Goal: Task Accomplishment & Management: Manage account settings

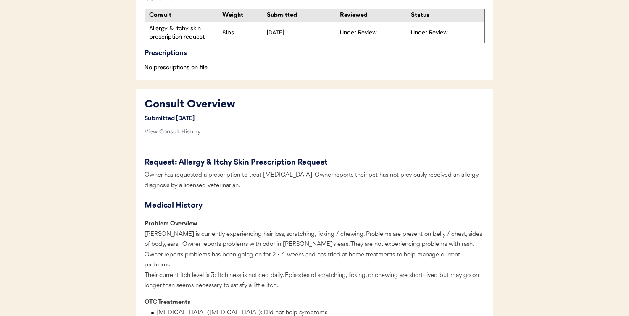
scroll to position [348, 0]
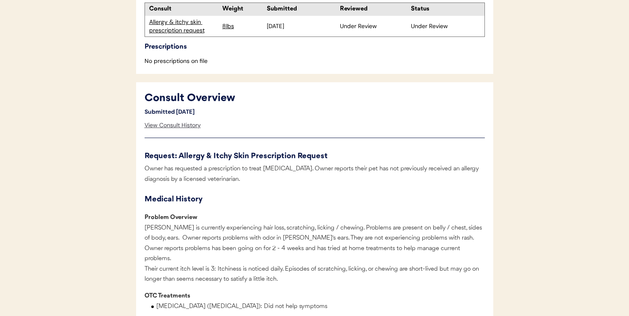
click at [182, 121] on div "View Consult History" at bounding box center [173, 125] width 56 height 17
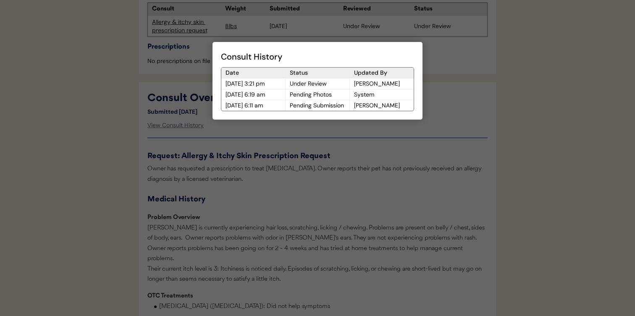
click at [264, 155] on div at bounding box center [317, 158] width 635 height 316
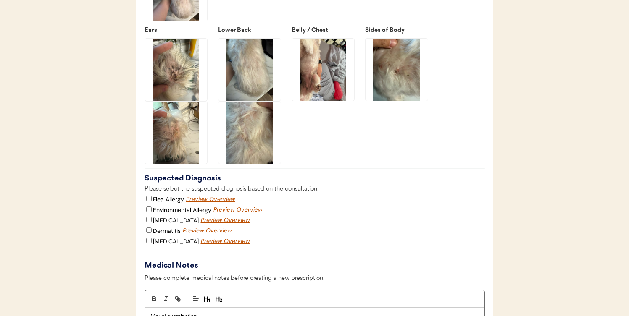
scroll to position [1244, 0]
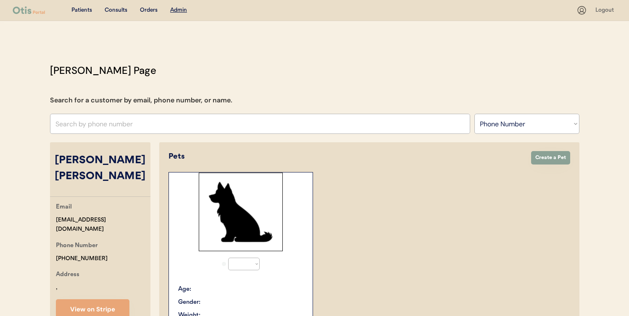
select select ""Phone Number""
select select "true"
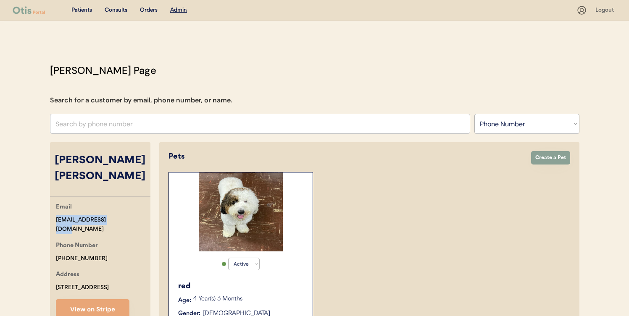
drag, startPoint x: 121, startPoint y: 209, endPoint x: 53, endPoint y: 208, distance: 68.1
click at [53, 208] on div "Email ktr165450@gmail.com Phone Number +17145484639 Address 190 gate st Newport…" at bounding box center [100, 261] width 100 height 118
copy div "ktr165450@gmail.com"
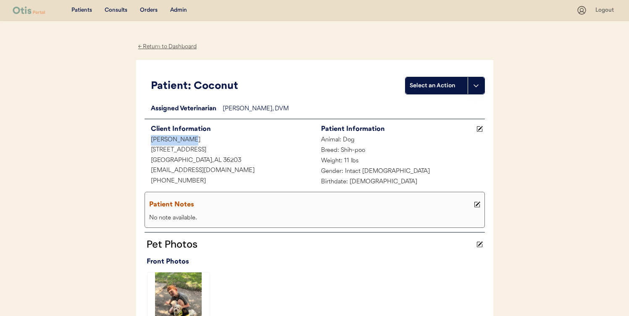
drag, startPoint x: 194, startPoint y: 142, endPoint x: 137, endPoint y: 142, distance: 57.1
click at [137, 142] on div "Patient: Coconut Select an Action Loading... Assigned Veterinarian Dr. Jamie Cl…" at bounding box center [314, 243] width 357 height 367
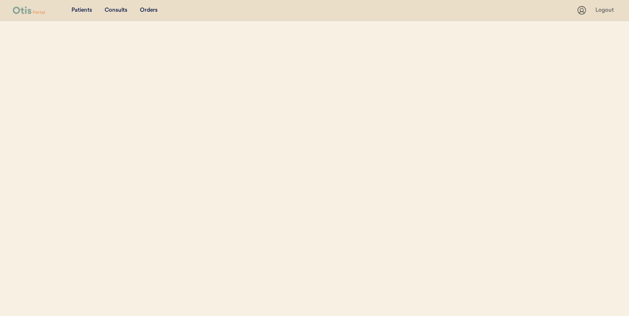
select select ""Phone Number""
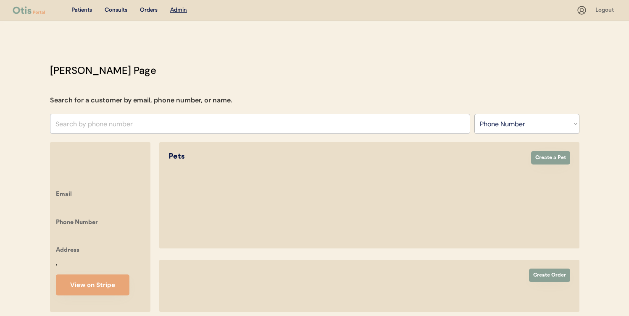
select select ""Phone Number""
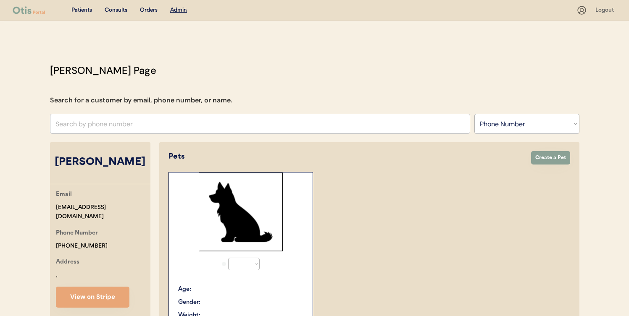
select select "true"
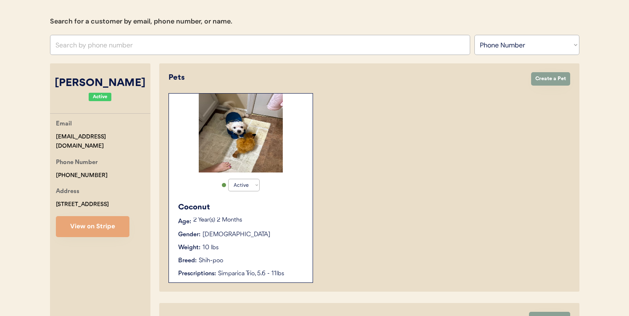
scroll to position [60, 0]
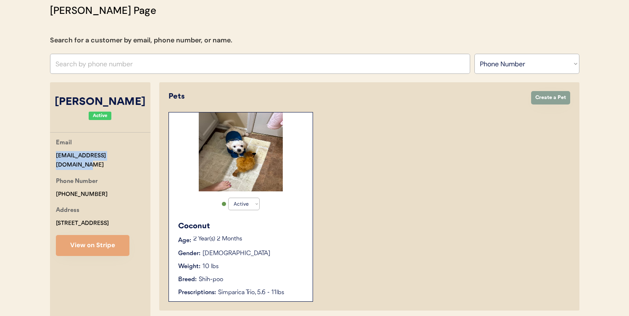
drag, startPoint x: 138, startPoint y: 156, endPoint x: 37, endPoint y: 153, distance: 101.7
copy div "natashawhitlock@yahoo.com"
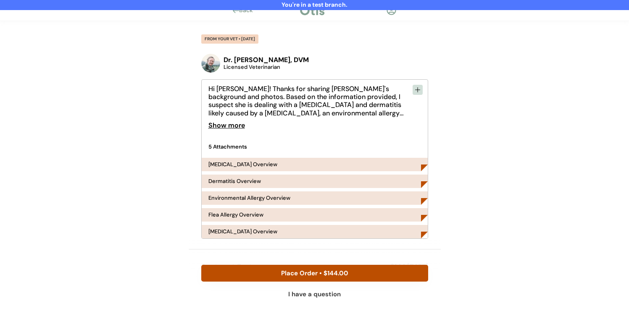
click at [242, 166] on div "[MEDICAL_DATA] Overview" at bounding box center [242, 164] width 69 height 5
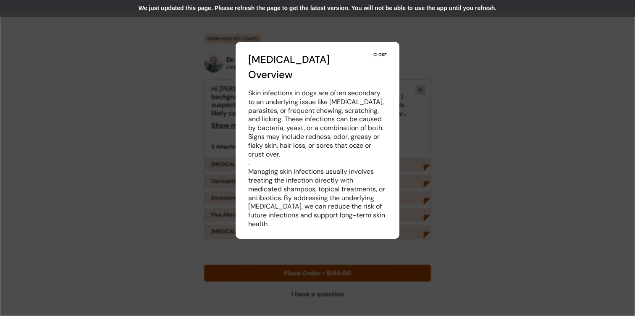
click at [342, 13] on div "We just updated this page. Please refresh the page to get the latest version. Y…" at bounding box center [317, 8] width 635 height 17
click at [307, 11] on div "We just updated this page. Please refresh the page to get the latest version. Y…" at bounding box center [317, 8] width 635 height 17
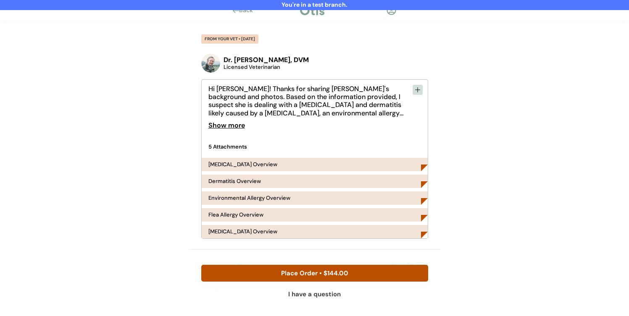
click at [253, 164] on div "[MEDICAL_DATA] Overview" at bounding box center [242, 164] width 69 height 5
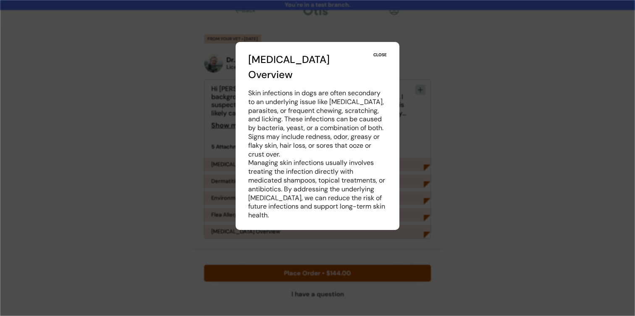
click at [174, 184] on div at bounding box center [317, 158] width 635 height 316
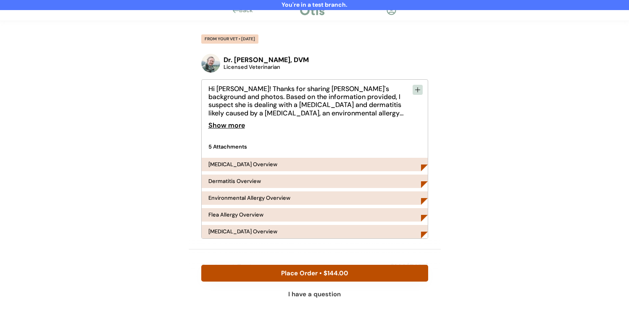
click at [239, 183] on div "Dermatitis Overview" at bounding box center [234, 181] width 53 height 5
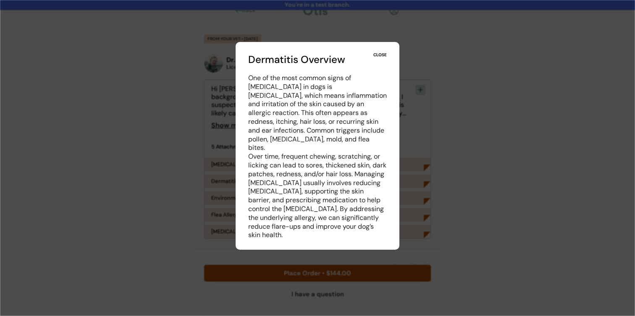
click at [180, 181] on div at bounding box center [317, 158] width 635 height 316
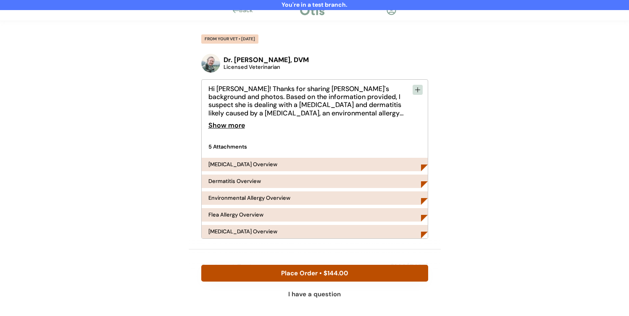
click at [218, 215] on div "Flea Allergy Overview" at bounding box center [235, 214] width 55 height 5
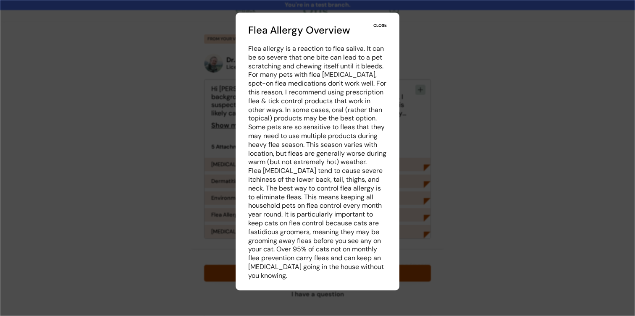
click at [168, 199] on div at bounding box center [317, 158] width 635 height 316
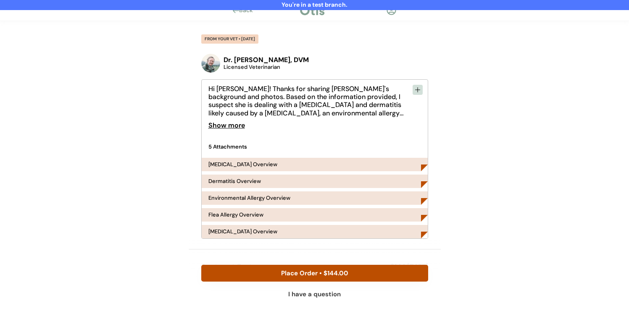
click at [221, 231] on div "[MEDICAL_DATA] Overview" at bounding box center [242, 231] width 69 height 5
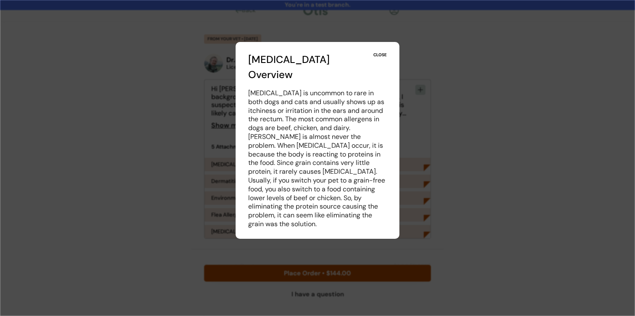
click at [379, 53] on div "CLOSE" at bounding box center [379, 55] width 13 height 6
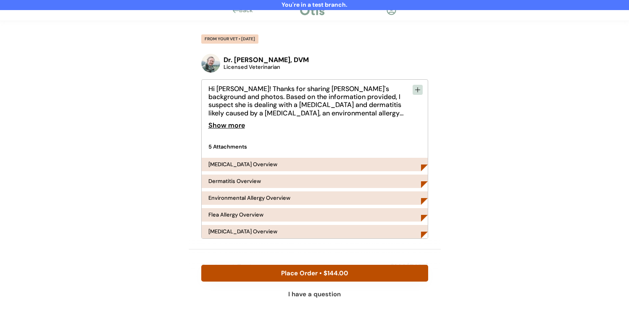
click at [281, 231] on div "[MEDICAL_DATA] Overview" at bounding box center [315, 231] width 226 height 13
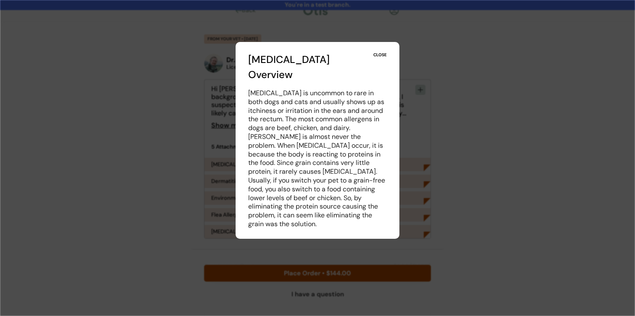
click at [378, 58] on div "CLOSE" at bounding box center [379, 55] width 13 height 6
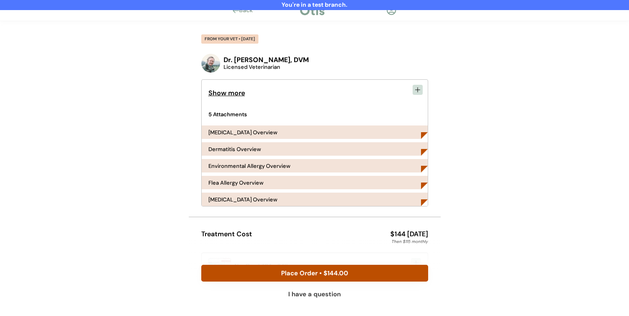
click at [264, 202] on div "[MEDICAL_DATA] Overview" at bounding box center [242, 199] width 69 height 5
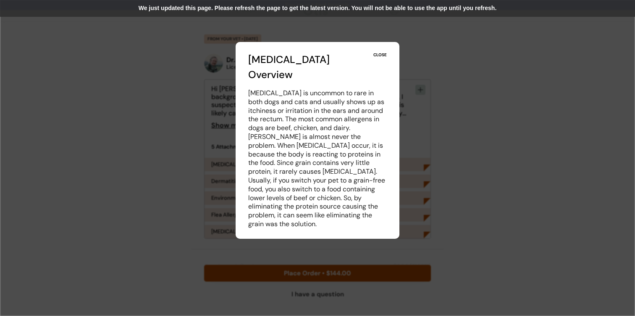
click at [383, 6] on div "We just updated this page. Please refresh the page to get the latest version. Y…" at bounding box center [317, 8] width 635 height 17
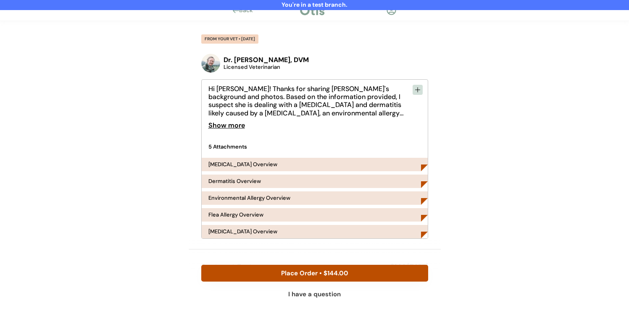
click at [258, 199] on div "Environmental Allergy Overview" at bounding box center [249, 197] width 82 height 5
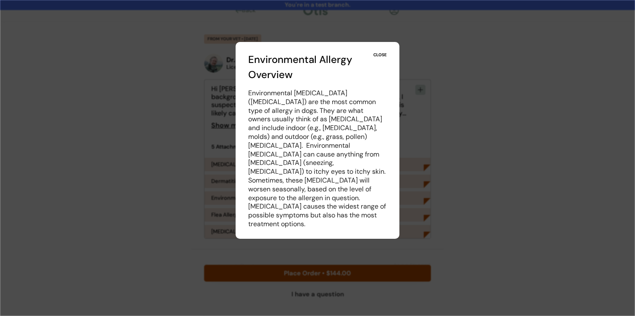
click at [221, 222] on div at bounding box center [317, 158] width 635 height 316
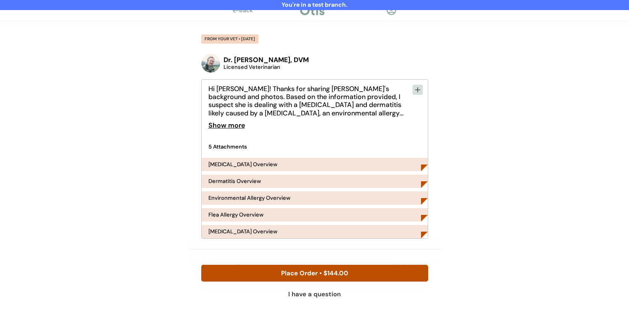
click at [239, 232] on div "[MEDICAL_DATA] Overview" at bounding box center [242, 231] width 69 height 5
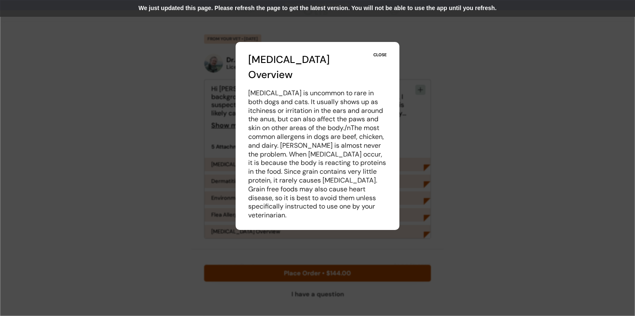
click at [392, 6] on div "We just updated this page. Please refresh the page to get the latest version. Y…" at bounding box center [317, 8] width 635 height 17
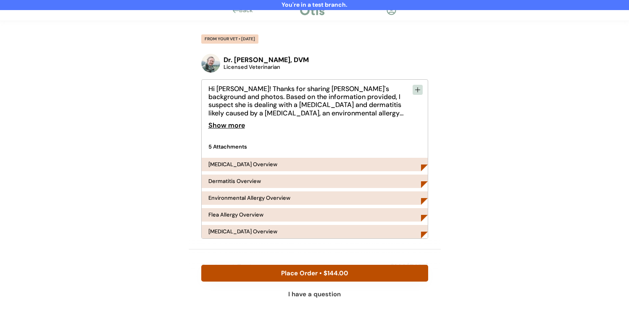
click at [250, 234] on div "[MEDICAL_DATA] Overview" at bounding box center [242, 231] width 69 height 5
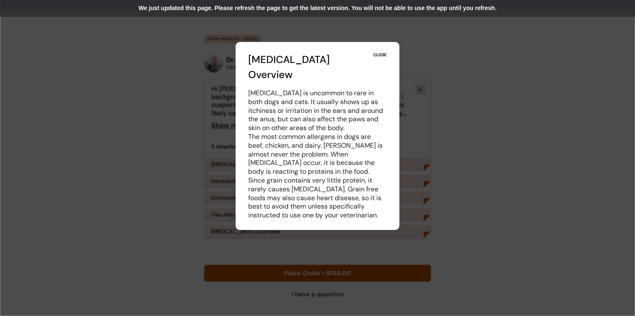
click at [332, 8] on div "We just updated this page. Please refresh the page to get the latest version. Y…" at bounding box center [317, 8] width 635 height 17
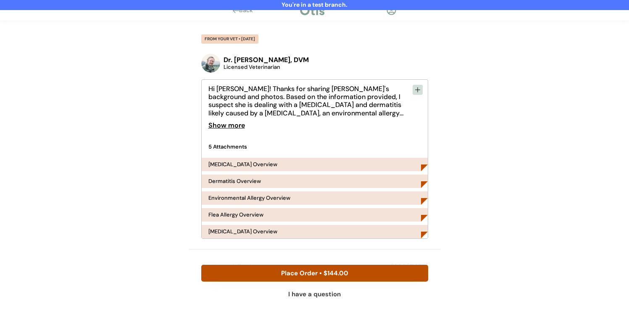
click at [263, 232] on div "[MEDICAL_DATA] Overview" at bounding box center [242, 231] width 69 height 5
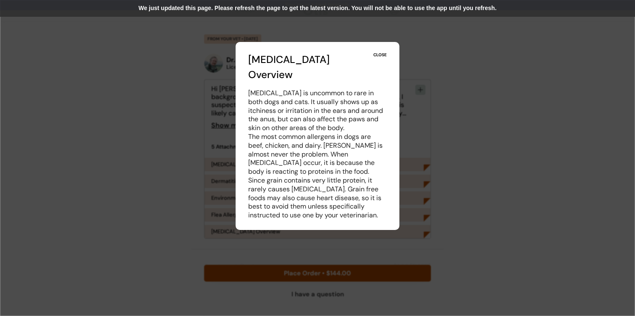
click at [336, 13] on div "We just updated this page. Please refresh the page to get the latest version. Y…" at bounding box center [317, 8] width 635 height 17
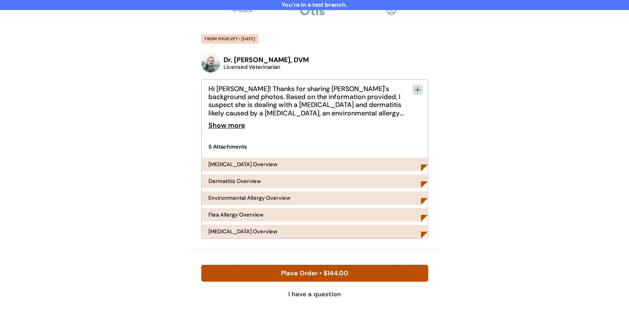
click at [237, 217] on div "Flea Allergy Overview" at bounding box center [235, 214] width 55 height 5
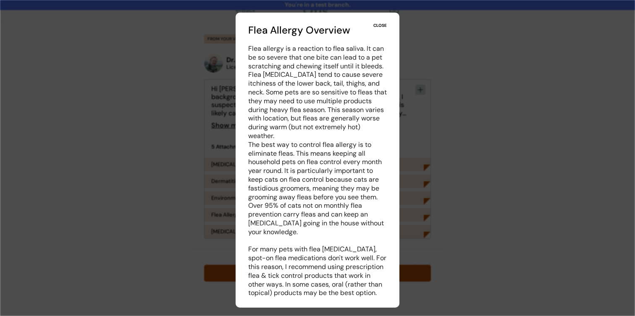
click at [380, 24] on div "CLOSE" at bounding box center [379, 26] width 13 height 6
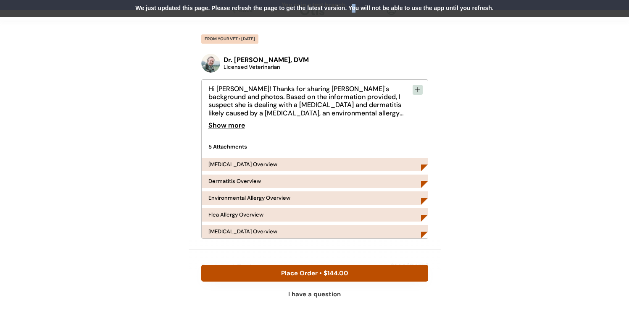
click at [353, 5] on div "We just updated this page. Please refresh the page to get the latest version. Y…" at bounding box center [314, 8] width 629 height 17
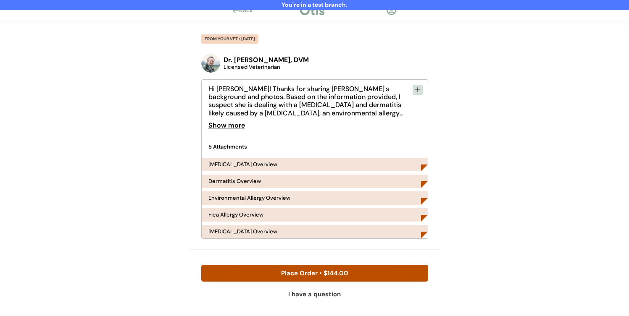
click at [260, 197] on div "Environmental Allergy Overview" at bounding box center [249, 197] width 82 height 5
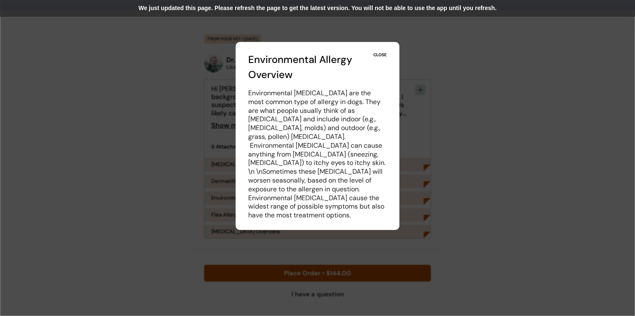
click at [302, 11] on div "We just updated this page. Please refresh the page to get the latest version. Y…" at bounding box center [317, 8] width 635 height 17
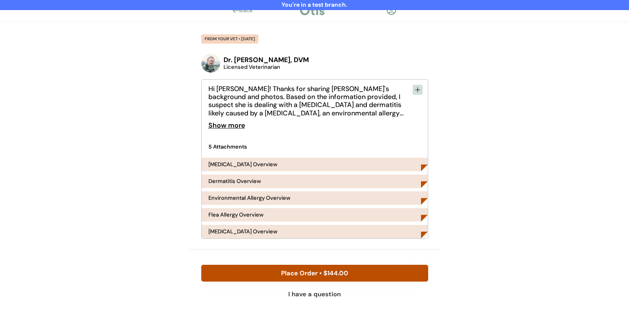
click at [248, 196] on div "Environmental Allergy Overview" at bounding box center [249, 197] width 82 height 5
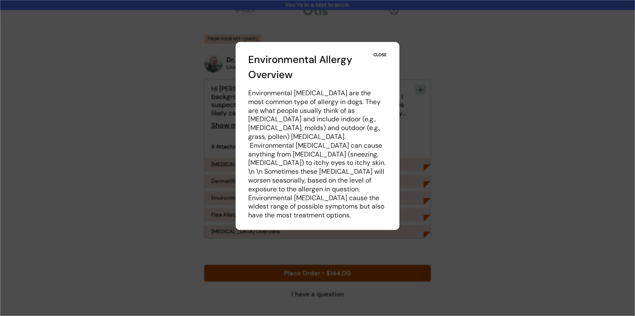
click at [381, 56] on div "CLOSE" at bounding box center [379, 55] width 13 height 6
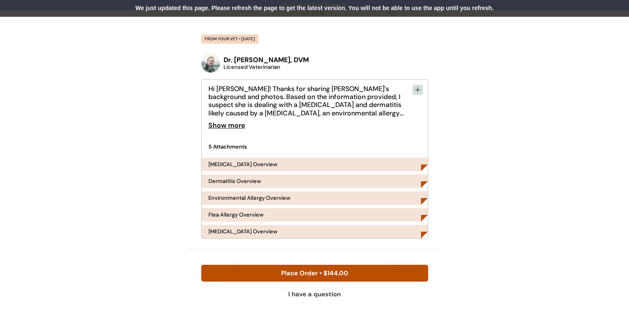
click at [354, 3] on div "We just updated this page. Please refresh the page to get the latest version. Y…" at bounding box center [314, 8] width 629 height 17
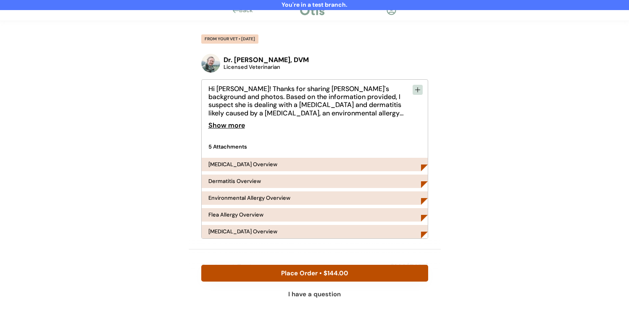
click at [254, 195] on div "Environmental Allergy Overview" at bounding box center [249, 197] width 82 height 5
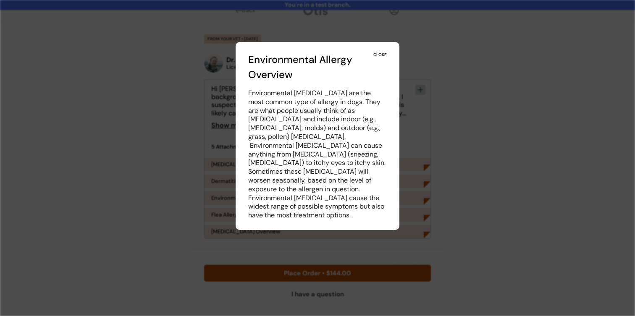
click at [314, 255] on div at bounding box center [317, 158] width 635 height 316
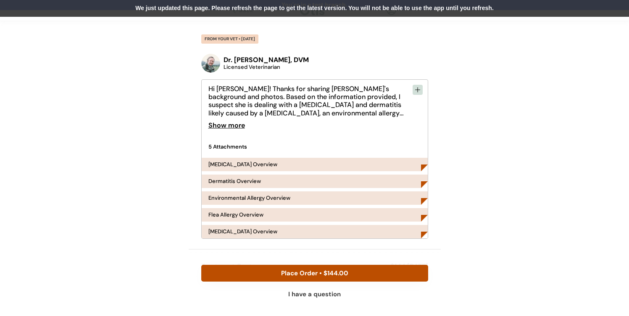
click at [329, 10] on div "We just updated this page. Please refresh the page to get the latest version. Y…" at bounding box center [314, 8] width 629 height 17
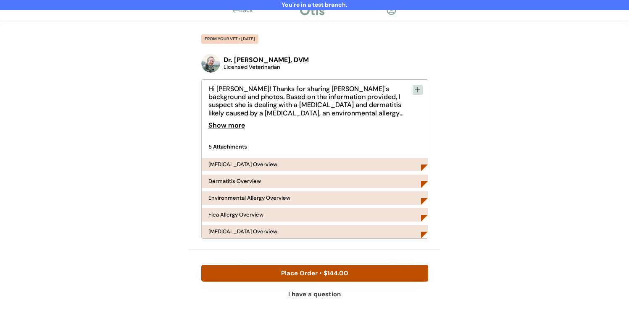
click at [254, 179] on div "Dermatitis Overview" at bounding box center [234, 181] width 53 height 5
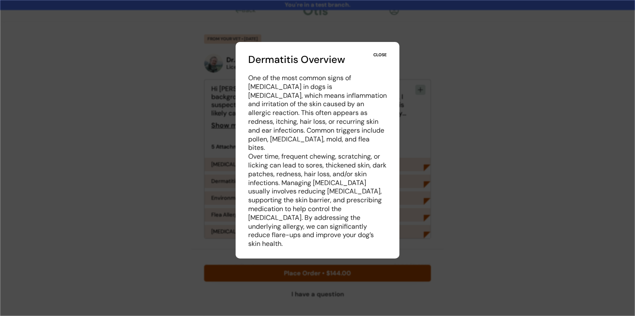
click at [381, 55] on div "CLOSE" at bounding box center [379, 55] width 13 height 6
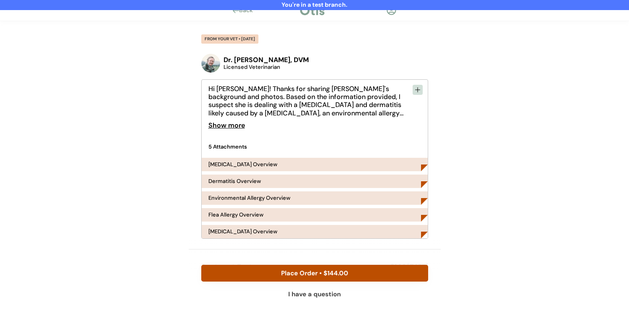
click at [226, 234] on div "[MEDICAL_DATA] Overview" at bounding box center [242, 231] width 69 height 5
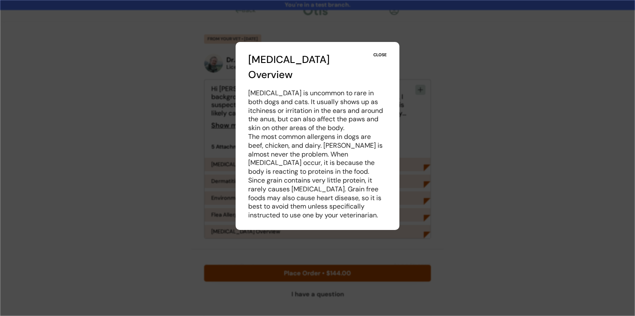
click at [226, 231] on div at bounding box center [317, 158] width 635 height 316
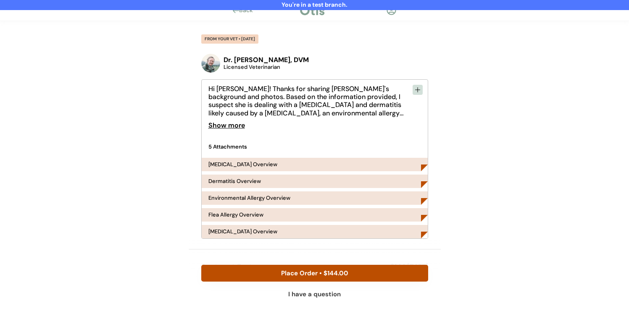
click at [255, 165] on div "[MEDICAL_DATA] Overview" at bounding box center [242, 164] width 69 height 5
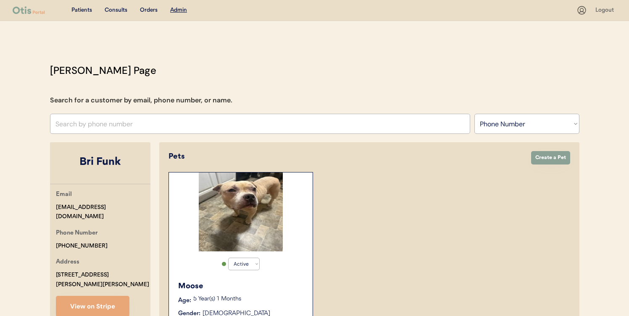
select select ""Phone Number""
select select "true"
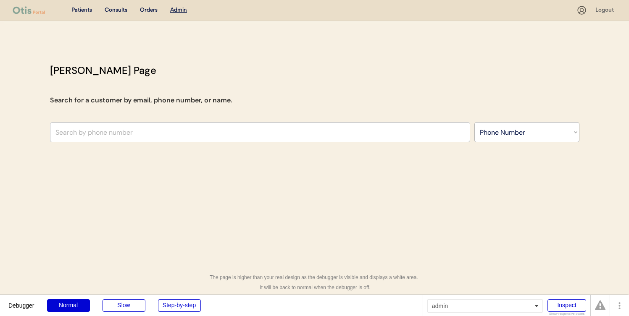
select select ""Phone Number""
click at [199, 133] on input "text" at bounding box center [260, 132] width 420 height 20
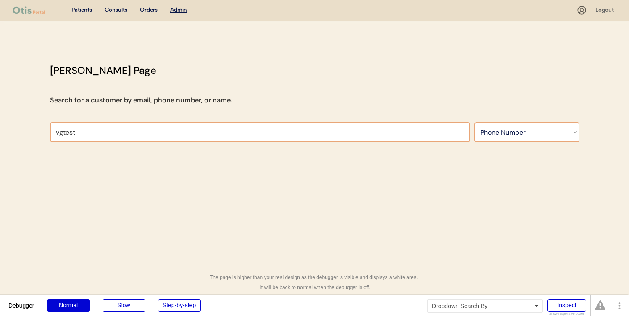
type input "vgtest"
click at [493, 129] on select "Search By Name Email Phone Number" at bounding box center [526, 132] width 105 height 20
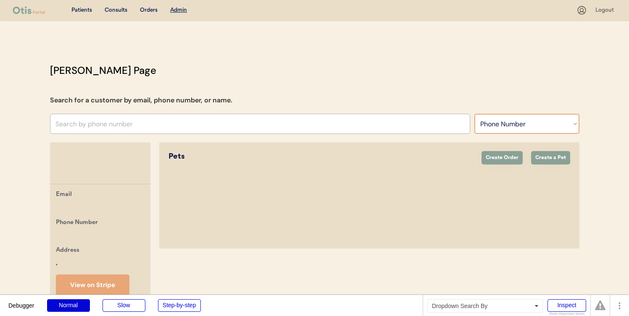
select select ""Name""
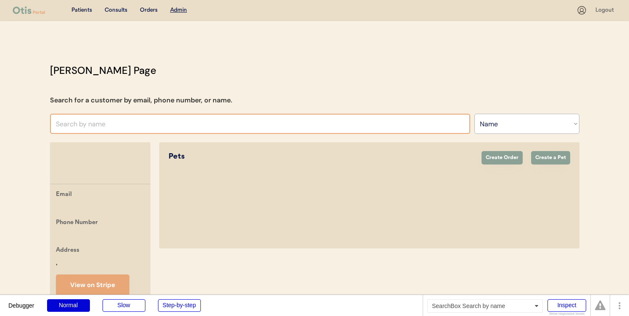
click at [434, 121] on input "text" at bounding box center [260, 124] width 420 height 20
type input "vgtest"
click at [481, 124] on select "Search By Name Email Phone Number" at bounding box center [526, 124] width 105 height 20
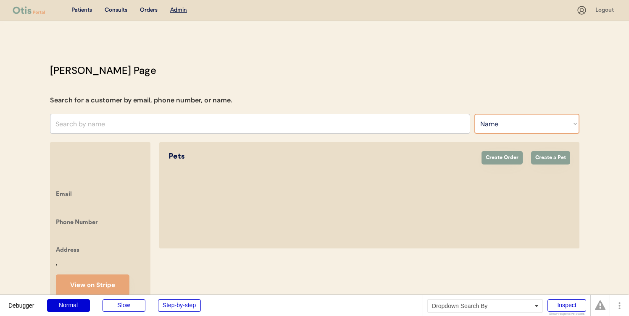
click at [505, 123] on select "Search By Name Email Phone Number" at bounding box center [526, 124] width 105 height 20
select select ""Email""
click at [431, 124] on input "input" at bounding box center [260, 124] width 420 height 20
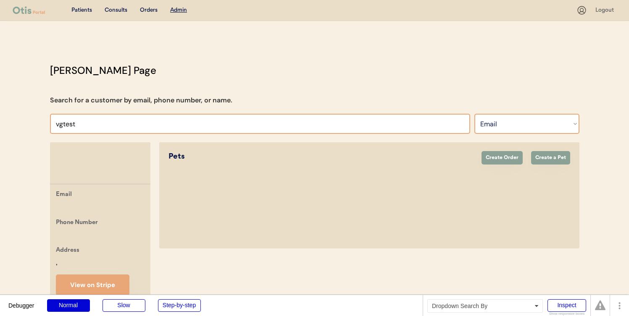
type input "vgtest"
click at [527, 121] on select "Search By Name Email Phone Number" at bounding box center [526, 124] width 105 height 20
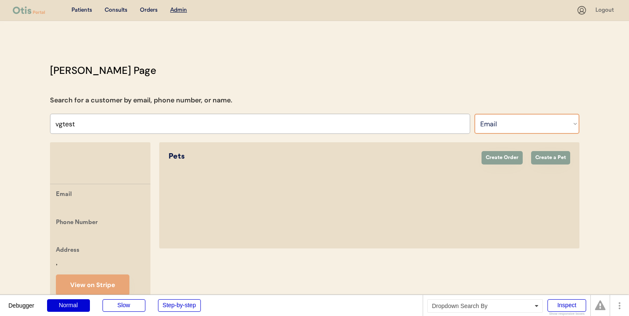
select select ""Name""
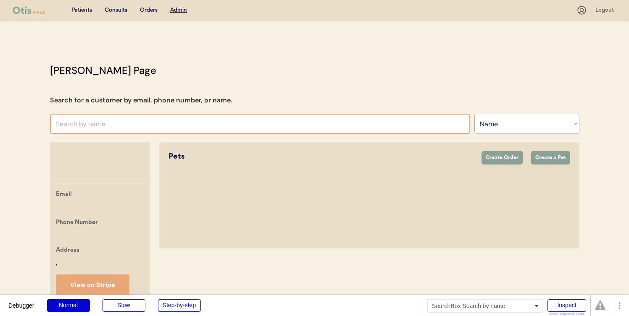
click at [404, 123] on input "text" at bounding box center [260, 124] width 420 height 20
type input "i"
type input "vivi"
type input "vivian Graves"
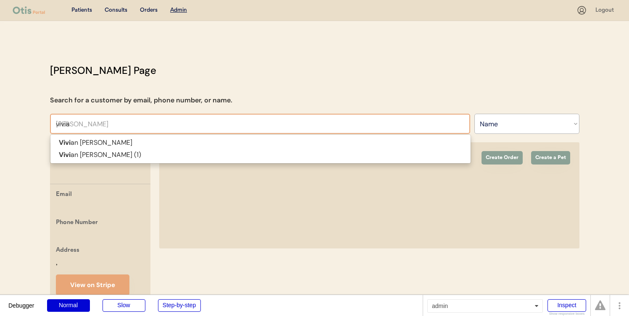
type input "vivian"
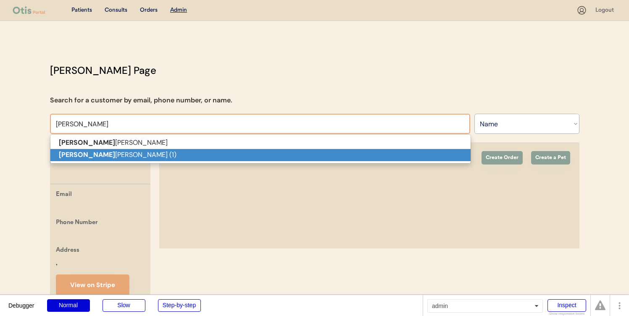
click at [384, 153] on p "Vivian Graves (1)" at bounding box center [260, 155] width 420 height 12
type input "Vivian Graves (1)"
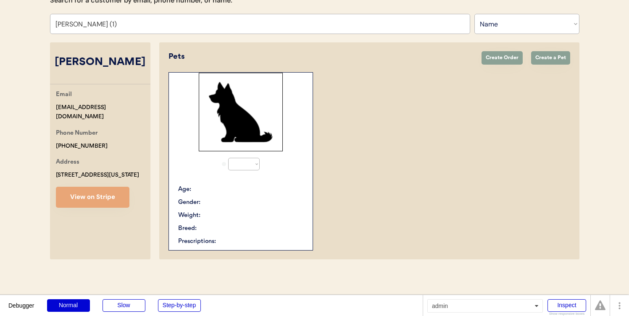
select select "true"
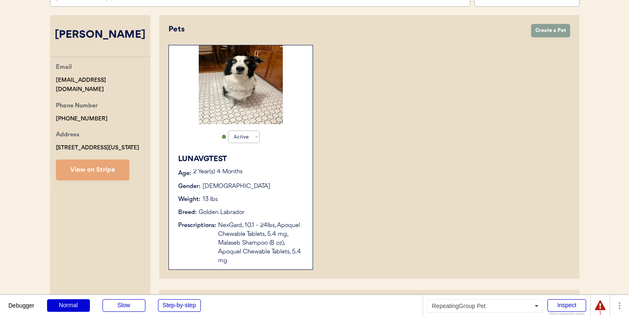
scroll to position [95, 0]
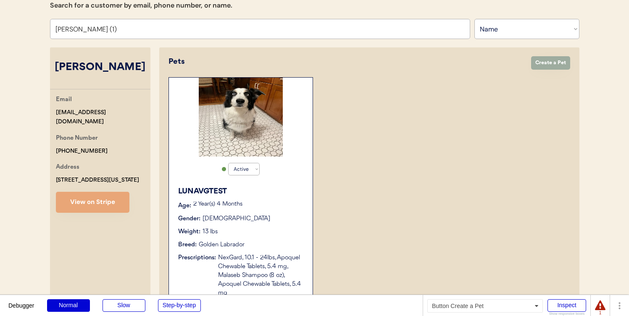
type input "Vivian Graves (1)"
click at [532, 64] on button "Create a Pet" at bounding box center [550, 62] width 39 height 13
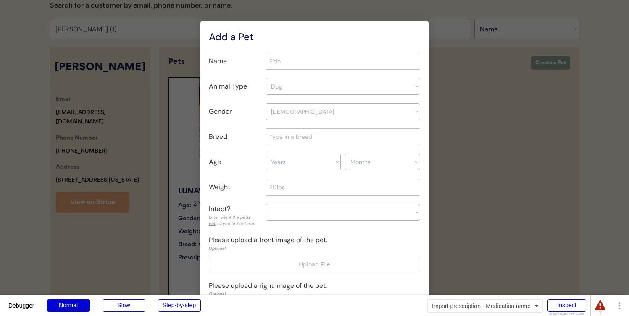
click at [358, 63] on input "input" at bounding box center [343, 61] width 155 height 17
type input "TestPet"
click at [315, 84] on select "Dog Dog Cat" at bounding box center [343, 86] width 155 height 17
select select ""Dog""
click at [314, 105] on select "Female Male Female" at bounding box center [343, 111] width 155 height 17
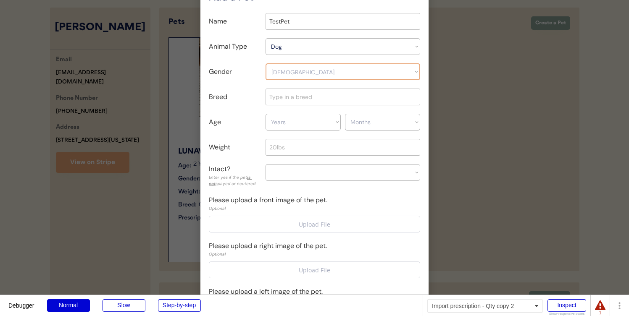
scroll to position [131, 0]
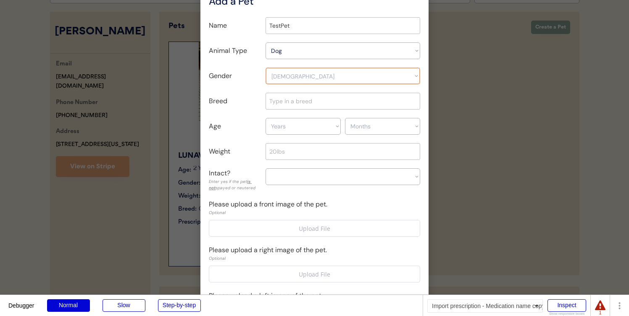
click at [322, 144] on input "input" at bounding box center [343, 151] width 155 height 17
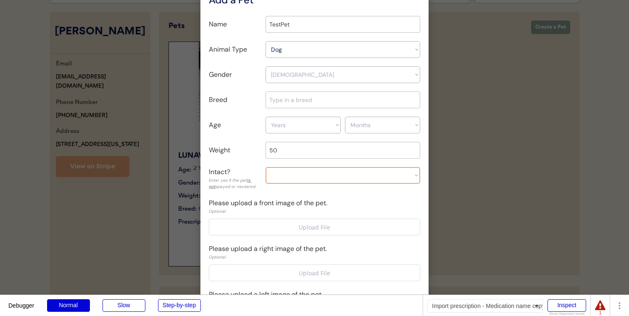
type input "50"
click at [326, 192] on div "Name Animal Type Dog Dog Cat Gender Female Male Female Breed Age Years 1 2 3 4 …" at bounding box center [314, 185] width 211 height 338
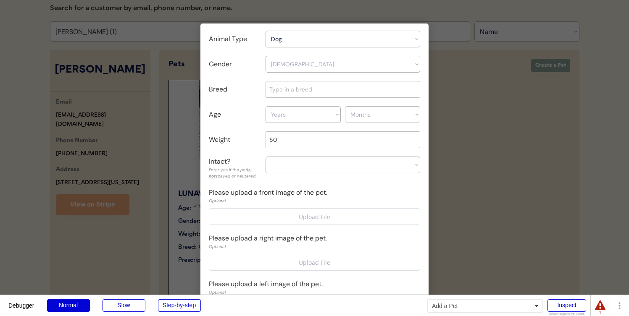
scroll to position [0, 0]
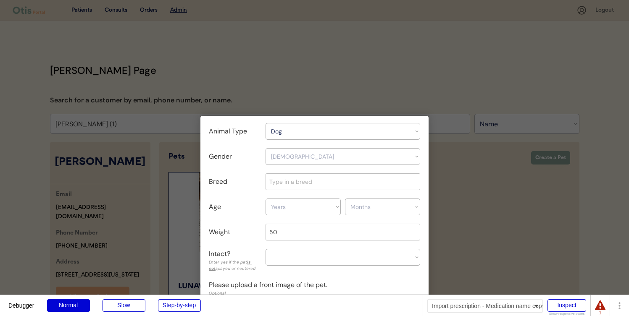
click at [319, 160] on select "Female Male Female" at bounding box center [343, 156] width 155 height 17
select select ""Male""
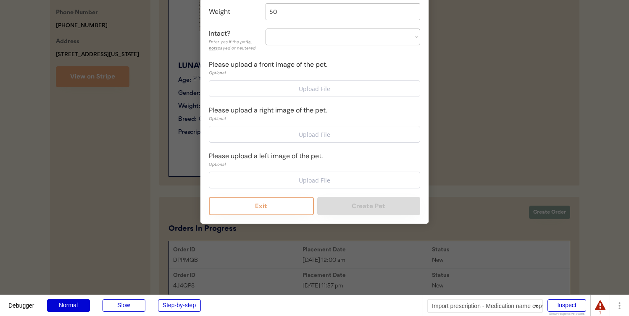
scroll to position [247, 0]
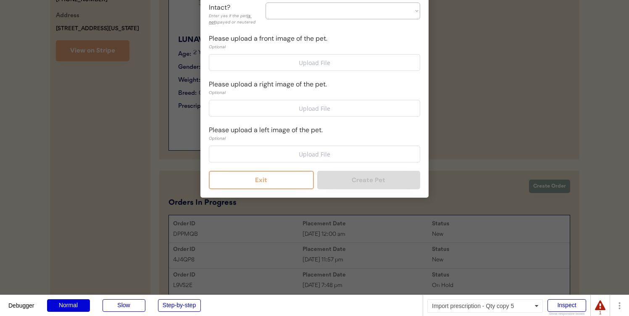
click at [354, 131] on div "Please upload a left image of the pet. Optional Upload File" at bounding box center [314, 143] width 211 height 37
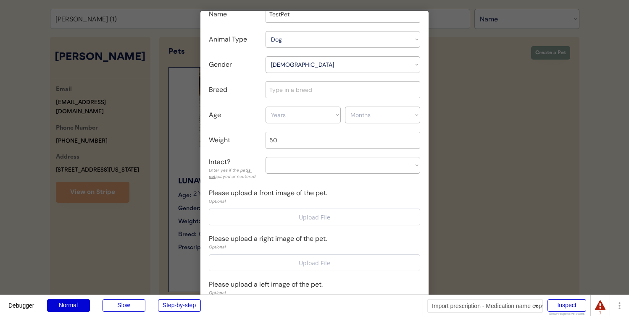
scroll to position [50, 0]
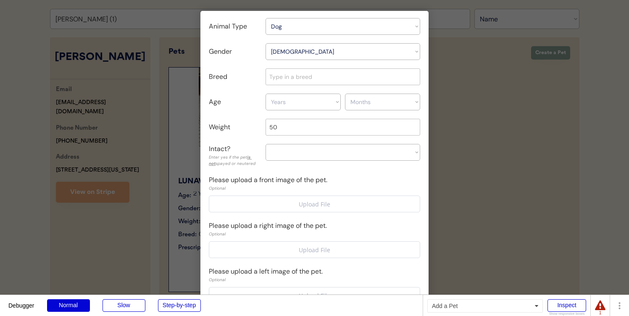
click at [352, 149] on select "Yes No Unknown" at bounding box center [343, 152] width 155 height 17
select select ""unknown""
click at [356, 176] on div "Please upload a front image of the pet. Optional Upload File" at bounding box center [314, 193] width 211 height 37
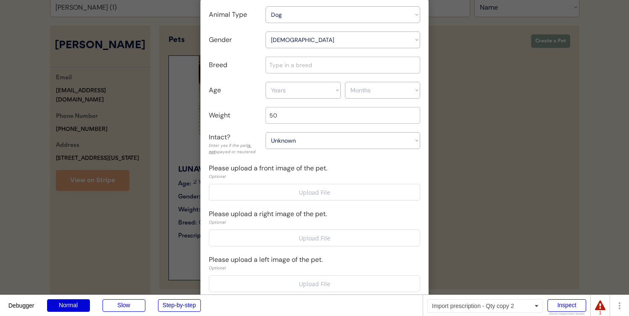
scroll to position [157, 0]
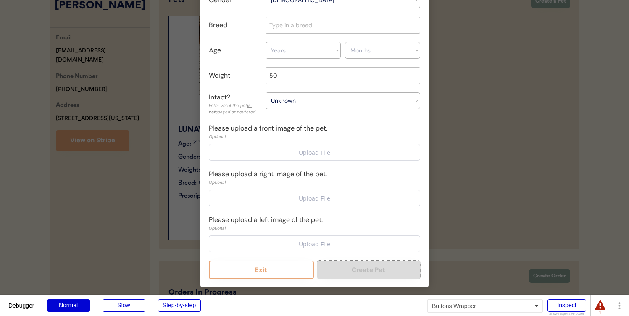
click at [349, 278] on button "Create Pet" at bounding box center [368, 270] width 103 height 18
select select ""PLACEHOLDER_1427118222253""
select select "true"
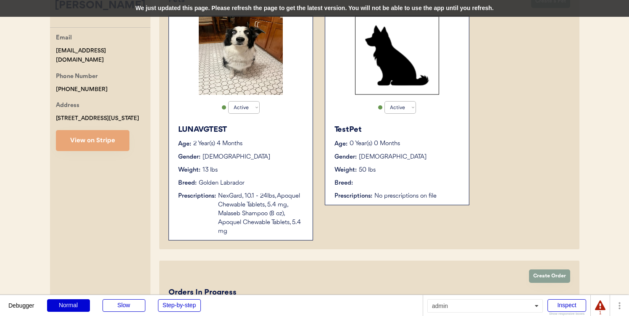
click at [493, 14] on div "We just updated this page. Please refresh the page to get the latest version. Y…" at bounding box center [314, 8] width 629 height 17
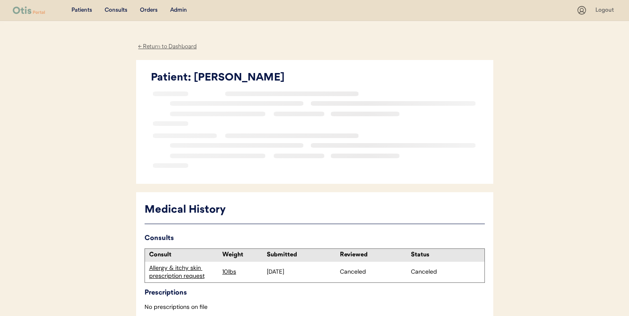
scroll to position [87, 0]
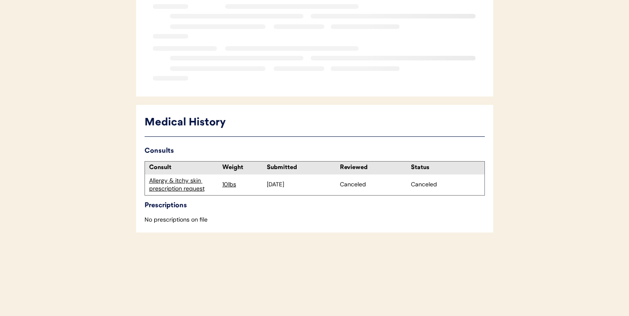
click at [177, 189] on div "Allergy & itchy skin prescription request" at bounding box center [183, 185] width 69 height 16
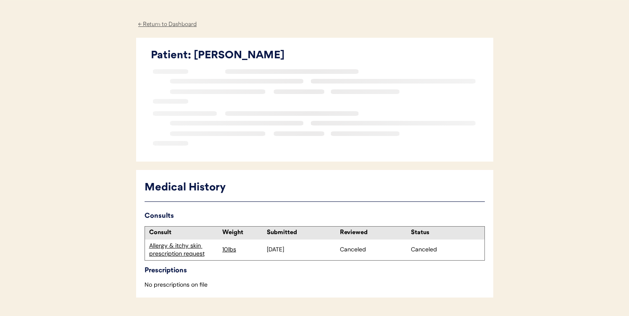
scroll to position [0, 0]
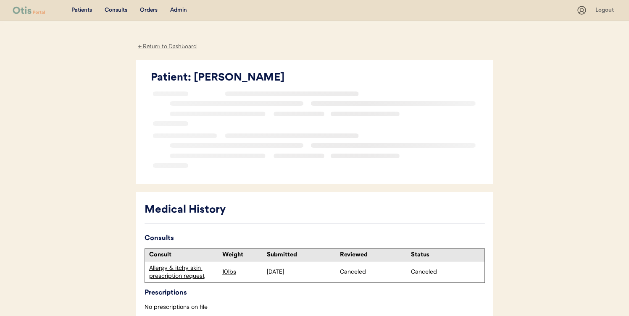
click at [196, 275] on div "Allergy & itchy skin prescription request" at bounding box center [183, 272] width 69 height 16
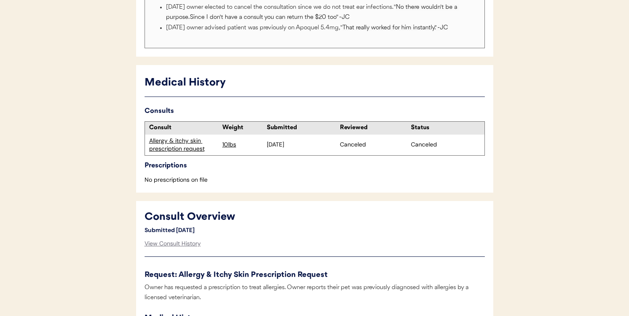
scroll to position [205, 0]
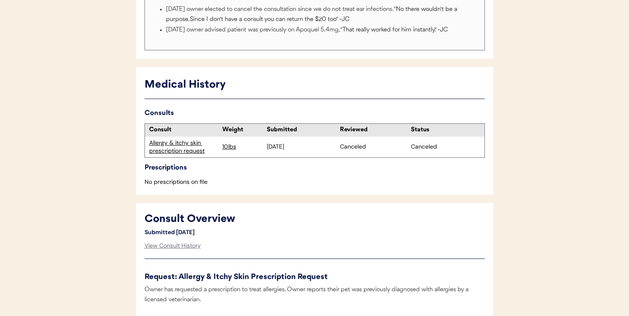
click at [187, 145] on div "Allergy & itchy skin prescription request" at bounding box center [183, 147] width 69 height 16
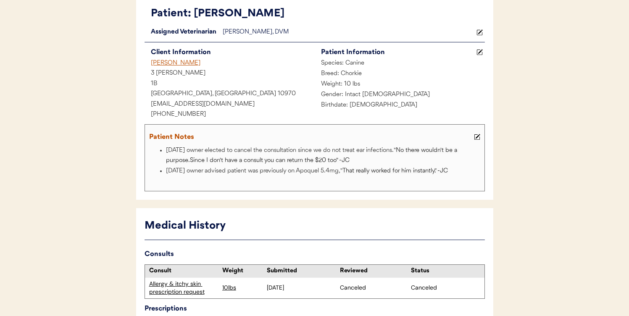
scroll to position [0, 0]
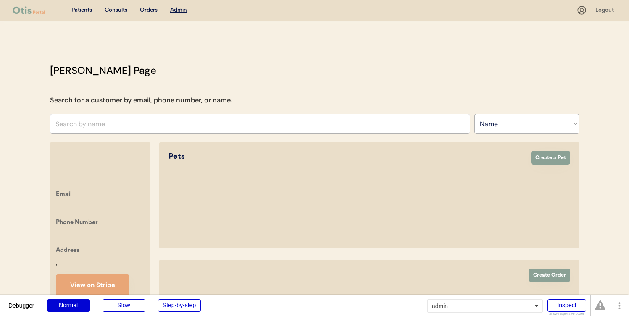
select select ""Name""
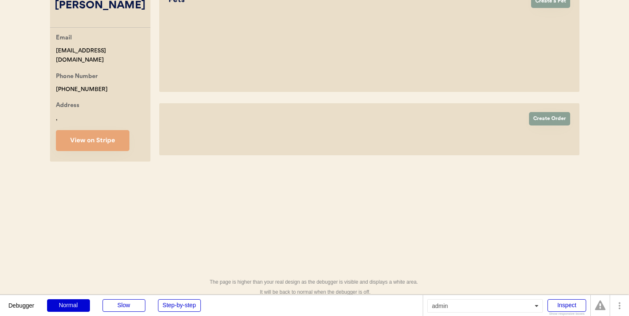
select select "true"
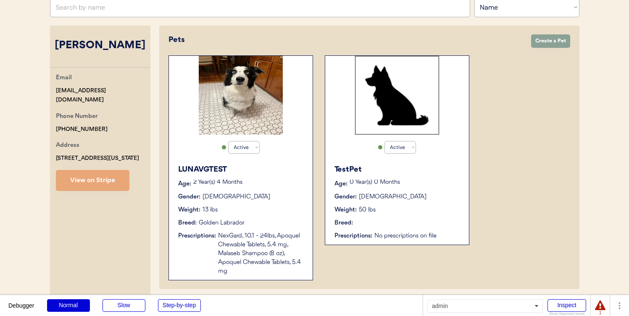
scroll to position [106, 0]
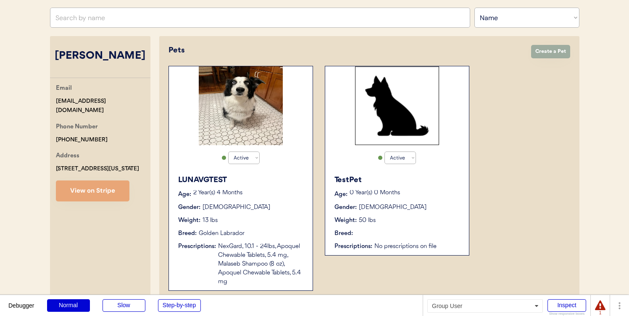
click at [541, 54] on button "Create a Pet" at bounding box center [550, 51] width 39 height 13
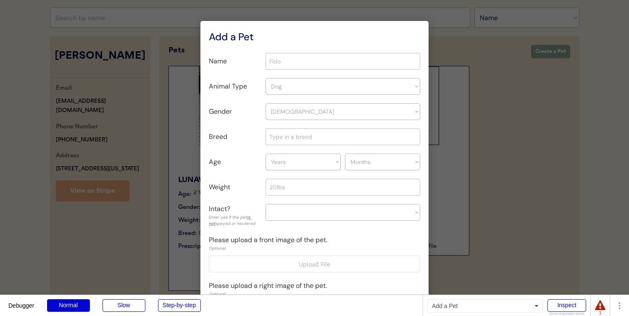
click at [377, 60] on input "input" at bounding box center [343, 61] width 155 height 17
type input "TestPet2"
click at [337, 91] on select "Dog Dog Cat" at bounding box center [343, 86] width 155 height 17
click at [337, 84] on select "Dog Dog Cat" at bounding box center [343, 86] width 155 height 17
select select ""Dog""
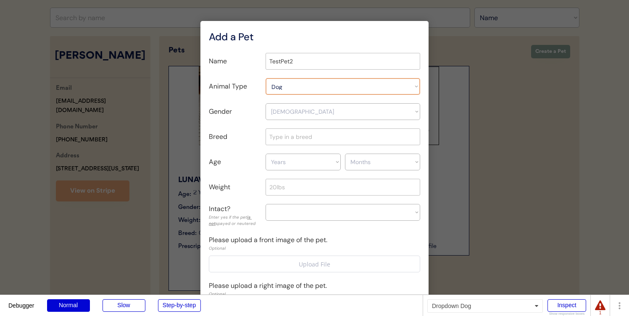
click at [333, 110] on select "Female Male Female" at bounding box center [343, 111] width 155 height 17
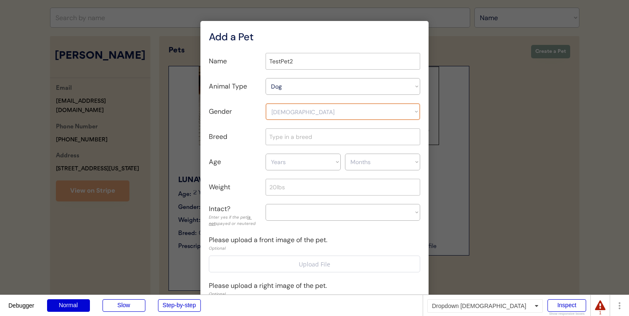
select select ""Male""
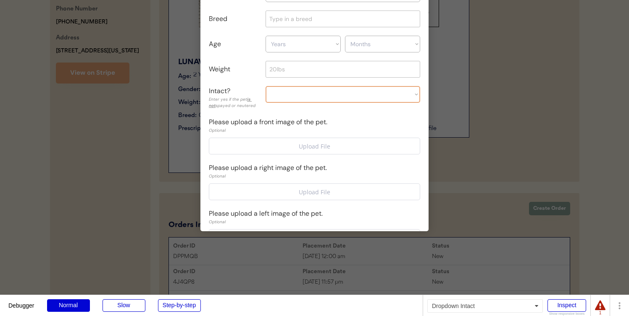
scroll to position [225, 0]
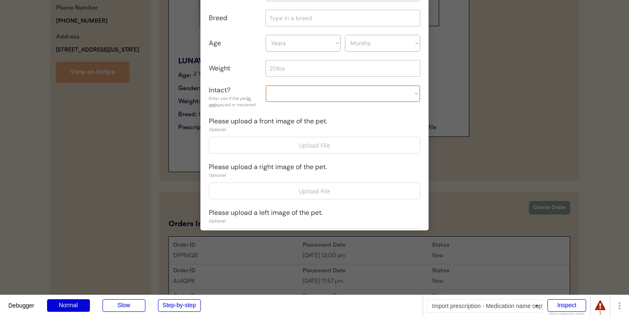
click at [336, 99] on select "Yes No Unknown" at bounding box center [343, 93] width 155 height 17
select select ""unknown""
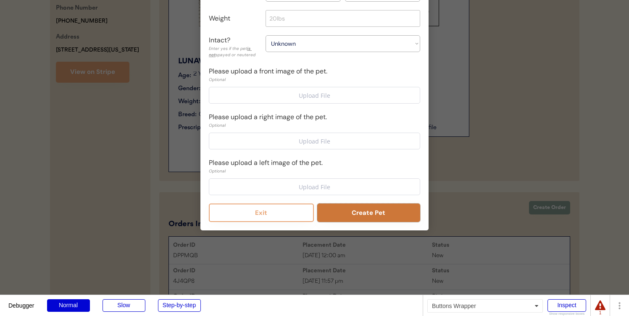
click at [345, 214] on button "Create Pet" at bounding box center [368, 213] width 103 height 18
click at [342, 212] on button "Create Pet" at bounding box center [368, 213] width 103 height 18
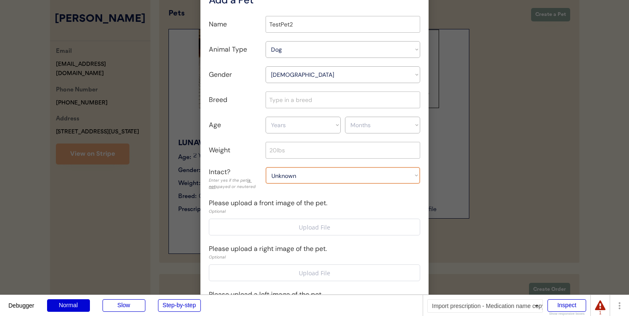
scroll to position [130, 0]
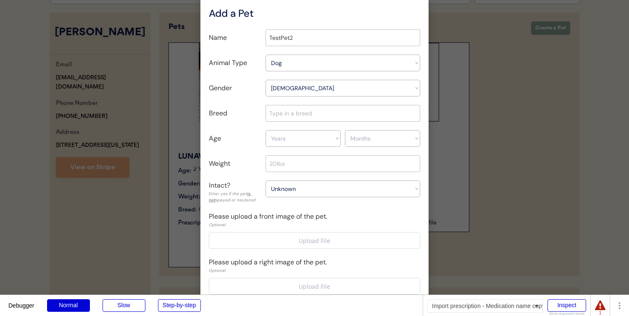
click at [242, 122] on div "Name Animal Type Dog Dog Cat Gender Female Male Female Breed Age Years 1 2 3 4 …" at bounding box center [314, 198] width 211 height 338
click at [284, 162] on input "input" at bounding box center [343, 163] width 155 height 17
type input "50"
click at [252, 167] on div "Weight" at bounding box center [235, 164] width 53 height 10
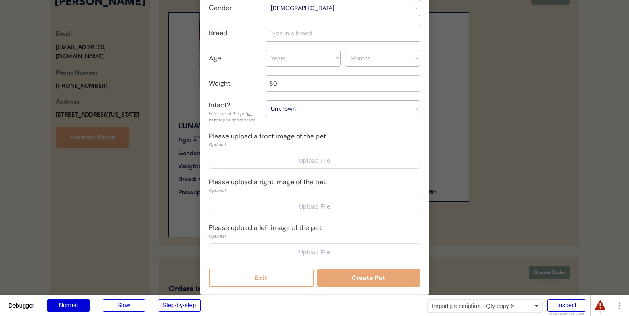
scroll to position [184, 0]
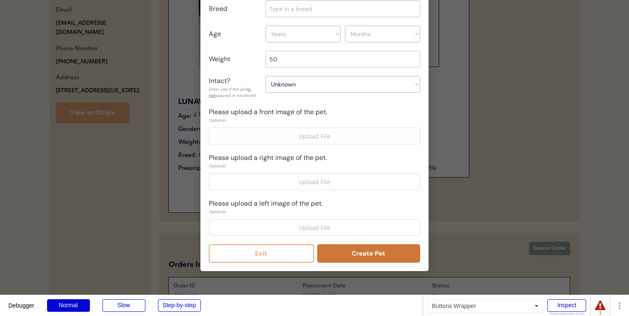
click at [359, 250] on button "Create Pet" at bounding box center [368, 254] width 103 height 18
select select ""PLACEHOLDER_1427118222253""
select select "true"
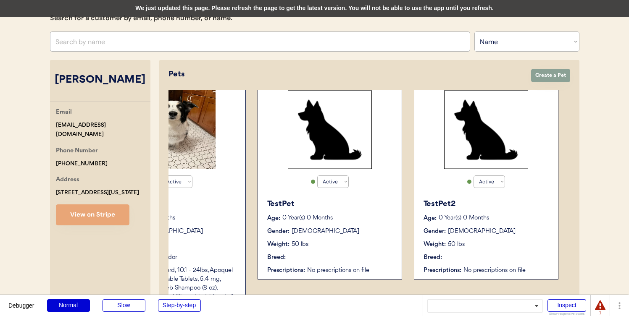
scroll to position [0, 0]
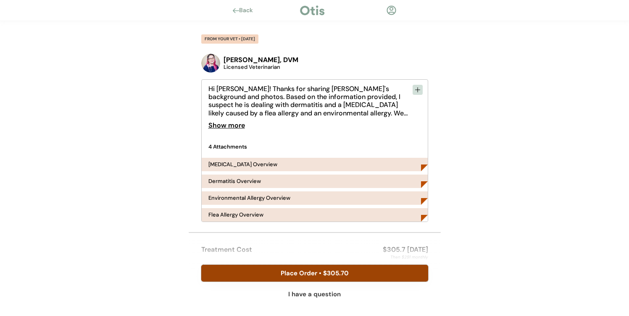
click at [324, 276] on button "Place Order • $305.70" at bounding box center [314, 273] width 227 height 17
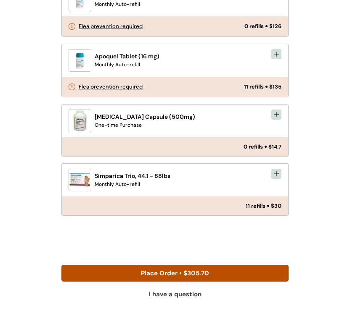
scroll to position [273, 0]
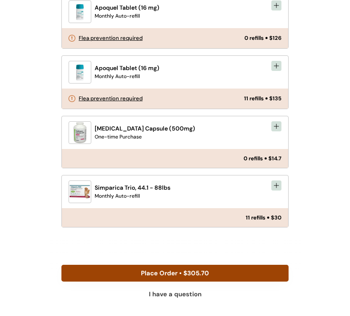
click at [234, 274] on button "Place Order • $305.70" at bounding box center [174, 273] width 227 height 17
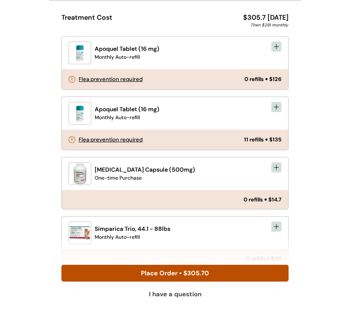
scroll to position [234, 0]
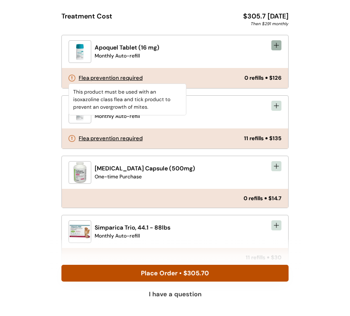
click at [278, 46] on icon at bounding box center [276, 45] width 7 height 7
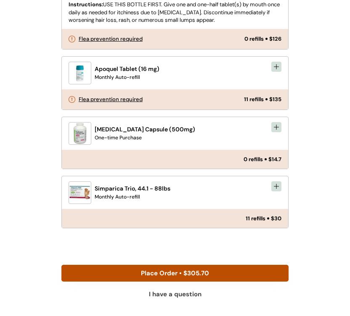
scroll to position [429, 0]
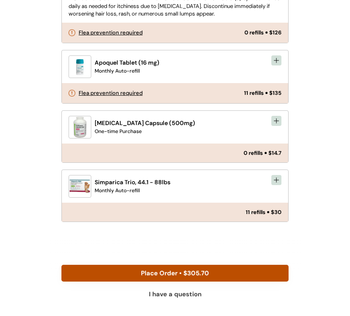
click at [269, 126] on div "Cephalexin Capsule (500mg) One-time Purchase" at bounding box center [169, 127] width 202 height 23
click at [276, 124] on icon at bounding box center [276, 121] width 7 height 7
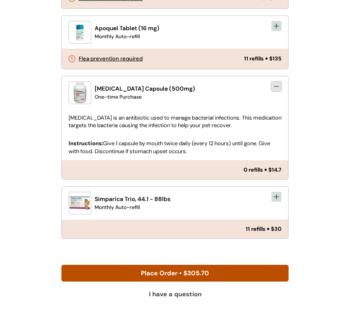
scroll to position [465, 0]
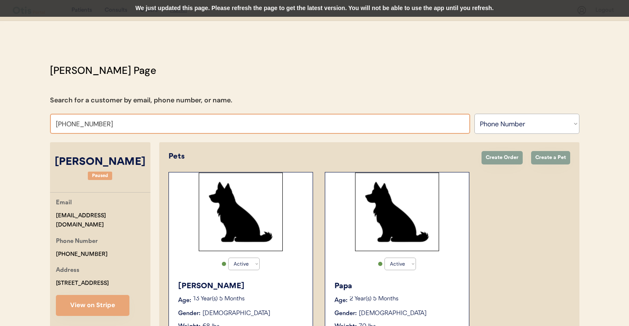
select select ""Phone Number""
select select "true"
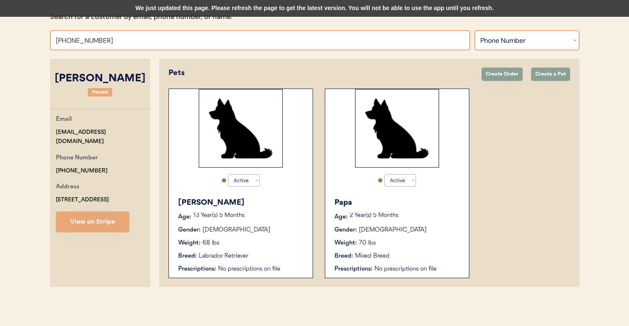
click at [512, 40] on select "Search By Name Email Phone Number" at bounding box center [526, 40] width 105 height 20
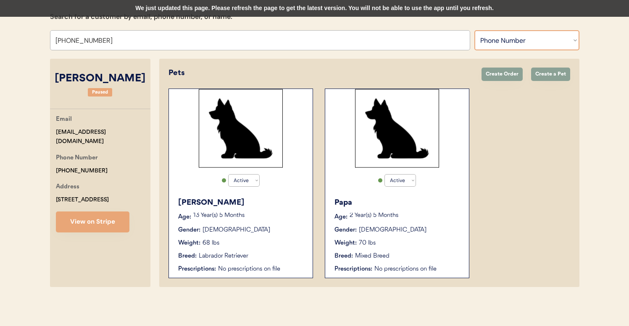
select select ""Name""
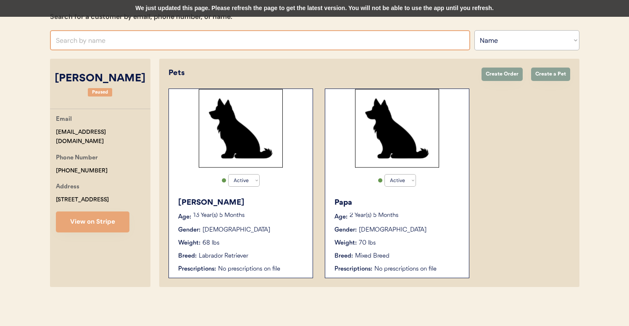
click at [391, 44] on input "text" at bounding box center [260, 40] width 420 height 20
type input "[PERSON_NAME]"
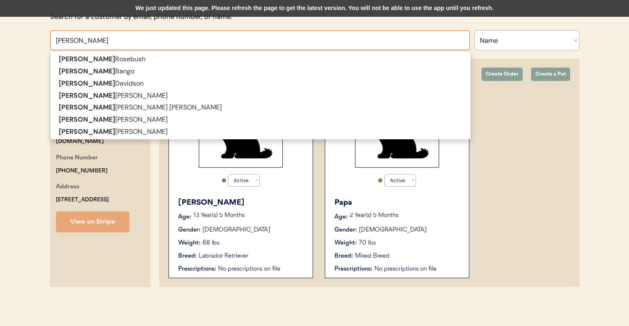
type input "[PERSON_NAME]"
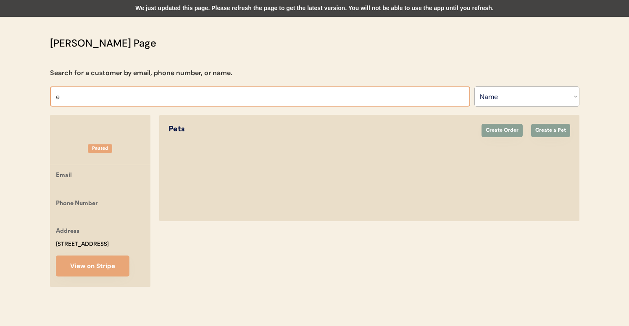
type input "em"
type input "[PERSON_NAME]"
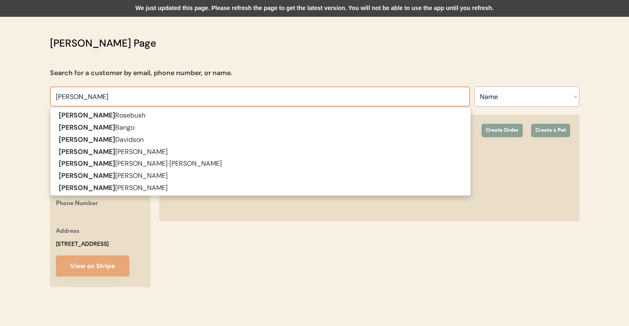
type input "[PERSON_NAME]"
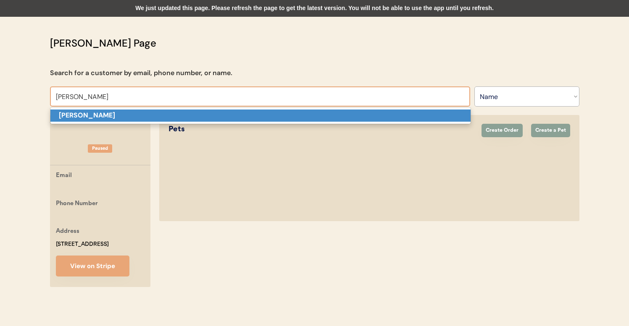
click at [202, 110] on p "[PERSON_NAME]" at bounding box center [260, 116] width 420 height 12
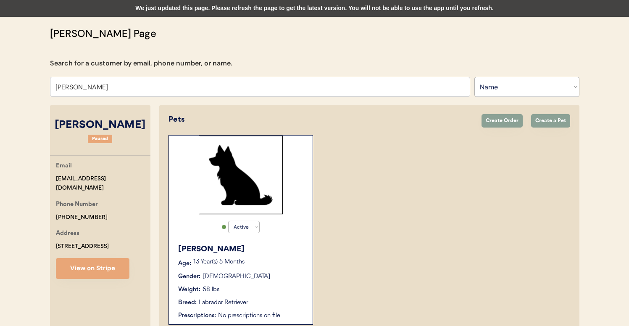
scroll to position [84, 0]
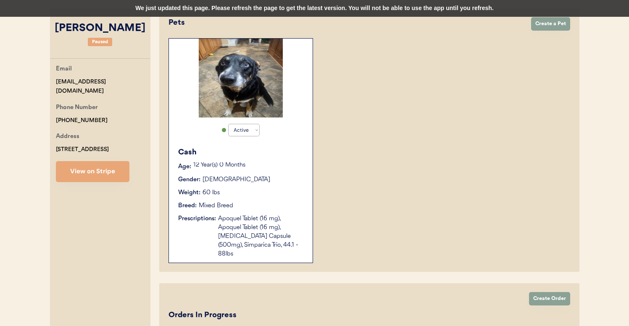
type input "[PERSON_NAME]"
click at [291, 199] on div "Cash Age: [DEMOGRAPHIC_DATA] Year(s) 0 Months Gender: [DEMOGRAPHIC_DATA] Weight…" at bounding box center [240, 202] width 135 height 120
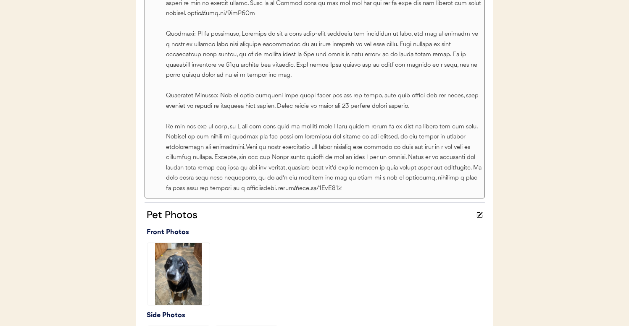
scroll to position [295, 0]
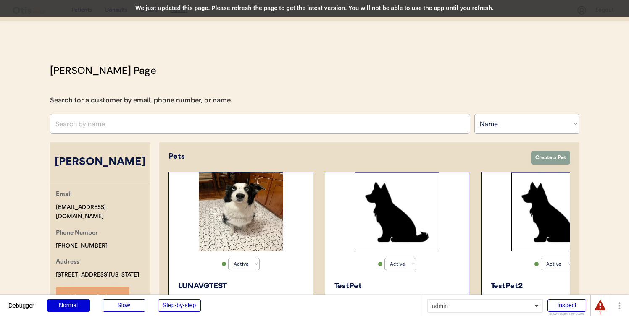
select select ""Name""
select select "true"
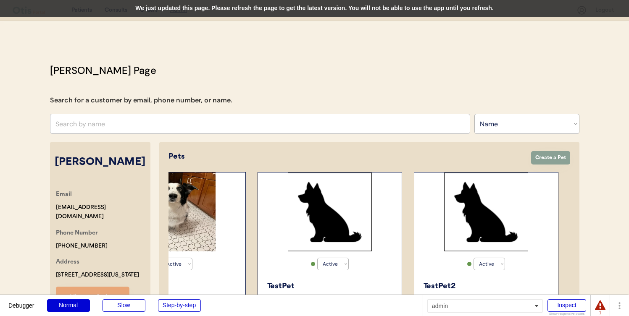
click at [325, 76] on div "[PERSON_NAME] Page Search for a customer by email, phone number, or name. Searc…" at bounding box center [315, 322] width 546 height 519
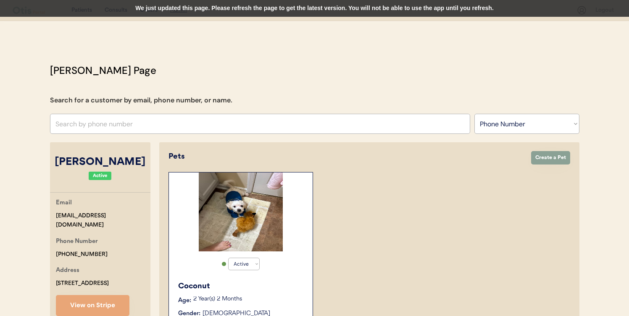
select select ""Phone Number""
select select "true"
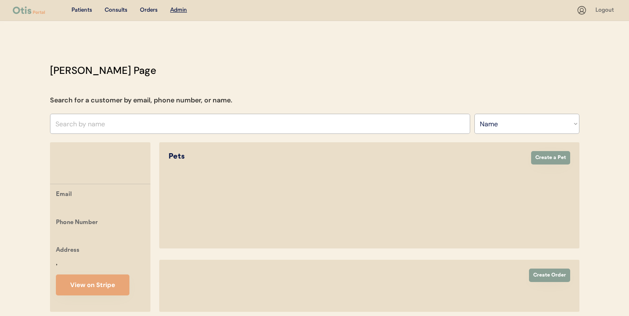
select select ""Name""
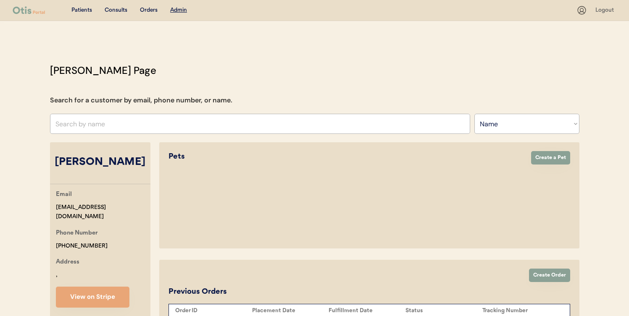
select select "true"
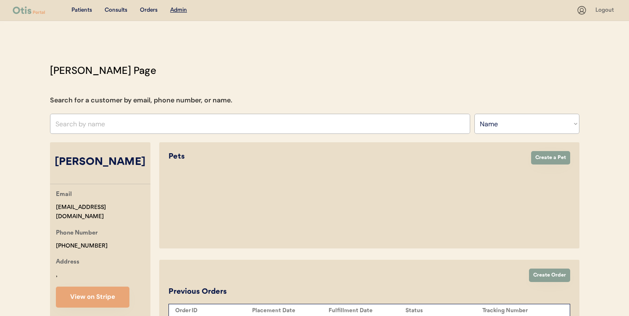
select select "false"
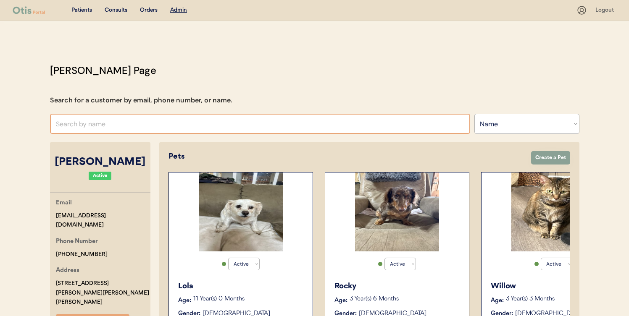
click at [499, 115] on select "Search By Name Email Phone Number" at bounding box center [526, 124] width 105 height 20
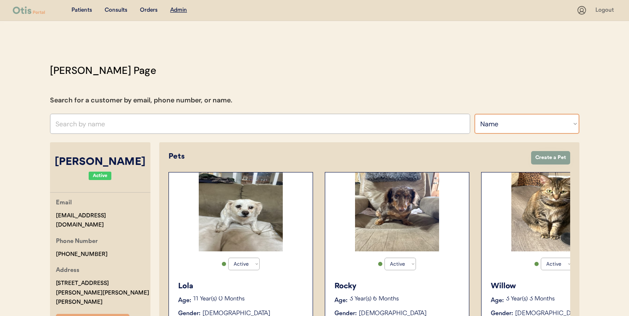
select select ""Email""
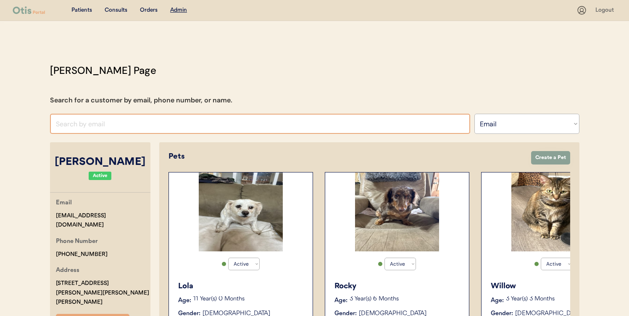
click at [437, 126] on input "input" at bounding box center [260, 124] width 420 height 20
click at [424, 128] on input "input" at bounding box center [260, 124] width 420 height 20
type input "tarpl"
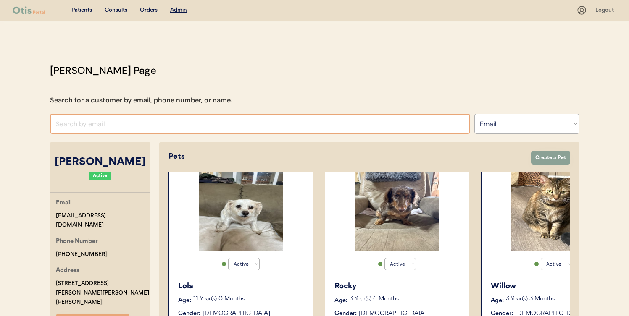
click at [418, 122] on input "input" at bounding box center [260, 124] width 420 height 20
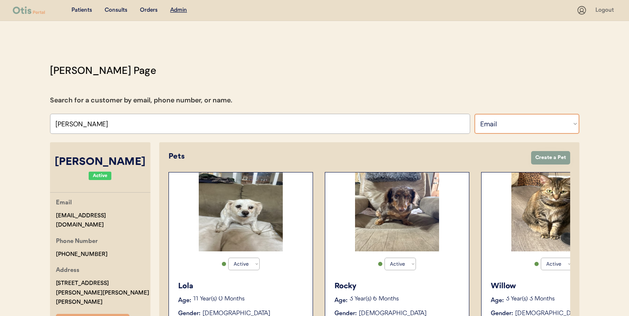
click at [558, 125] on select "Search By Name Email Phone Number" at bounding box center [526, 124] width 105 height 20
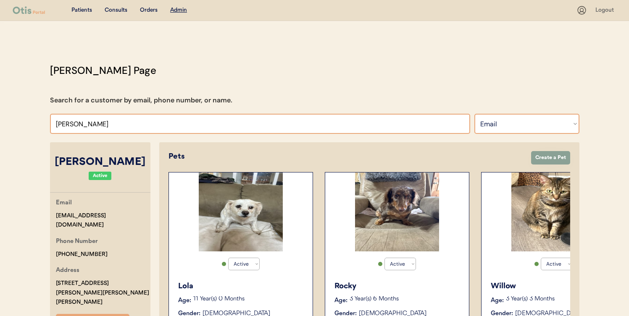
click at [418, 121] on input "input" at bounding box center [260, 124] width 420 height 20
type input "tarp"
click at [507, 123] on select "Search By Name Email Phone Number" at bounding box center [526, 124] width 105 height 20
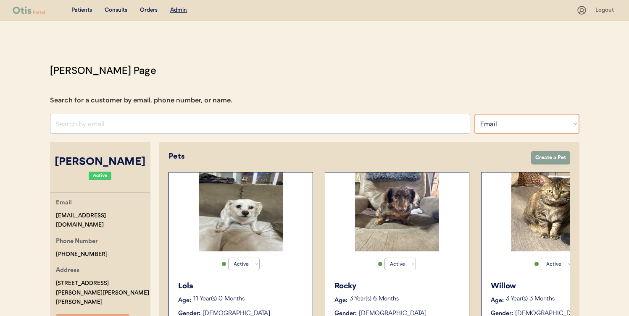
select select ""Name""
click at [452, 123] on input "text" at bounding box center [260, 124] width 420 height 20
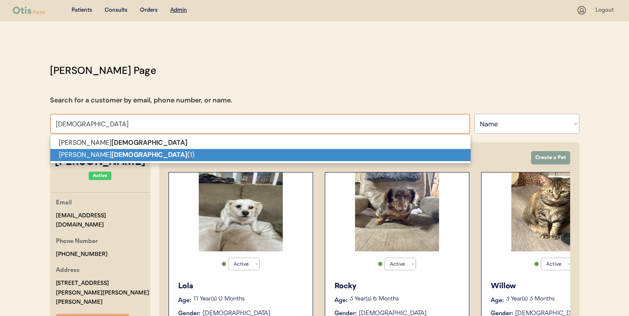
click at [442, 150] on p "[PERSON_NAME] (1)" at bounding box center [260, 155] width 420 height 12
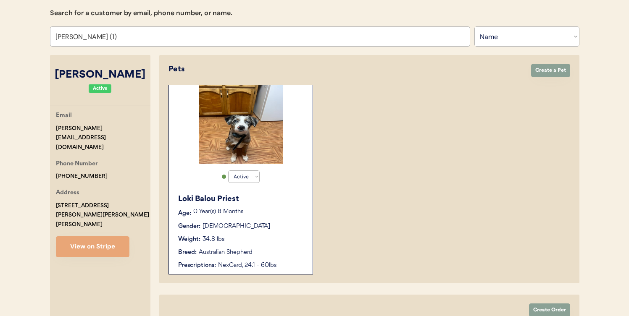
scroll to position [85, 0]
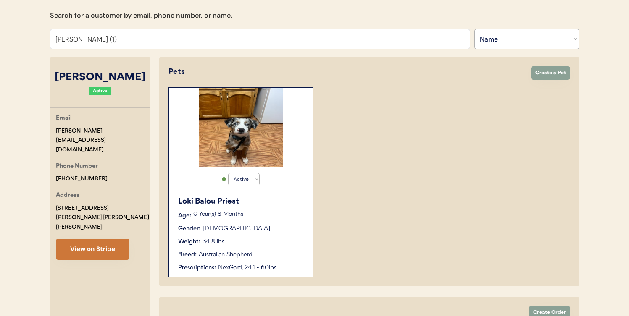
click at [115, 239] on button "View on Stripe" at bounding box center [93, 249] width 74 height 21
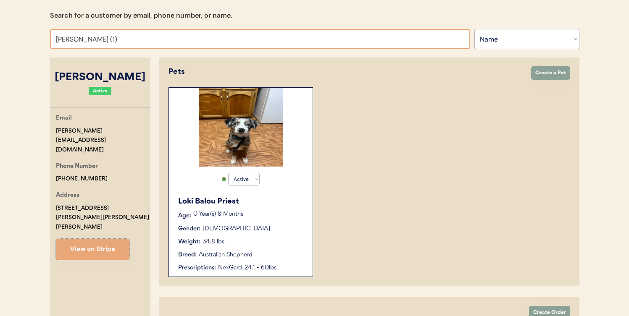
click at [369, 38] on input "[PERSON_NAME] (1)" at bounding box center [260, 39] width 420 height 20
type input "[PERSON_NAME]"
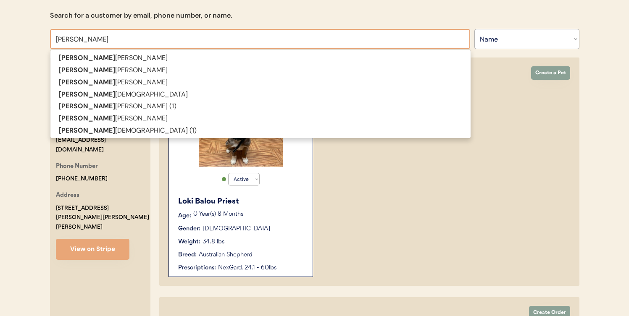
type input "[PERSON_NAME]"
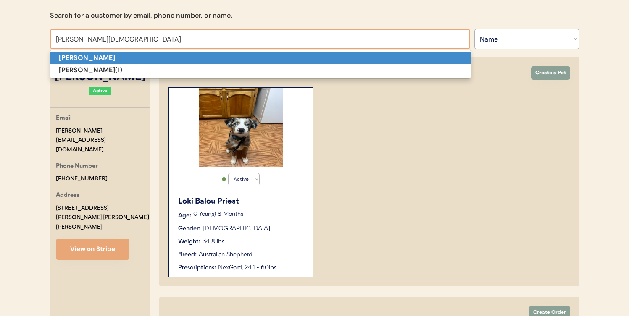
click at [331, 60] on p "[PERSON_NAME]" at bounding box center [260, 58] width 420 height 12
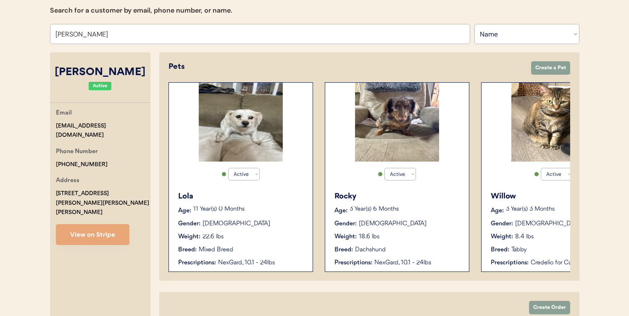
scroll to position [91, 0]
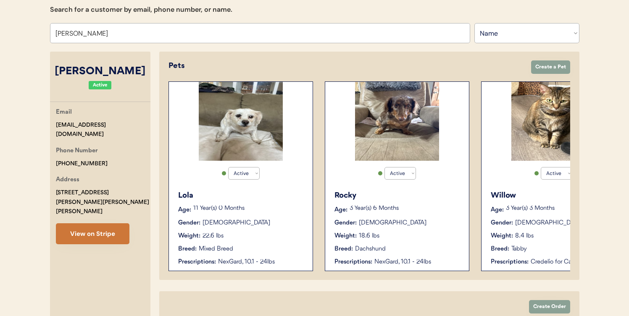
click at [105, 224] on button "View on Stripe" at bounding box center [93, 234] width 74 height 21
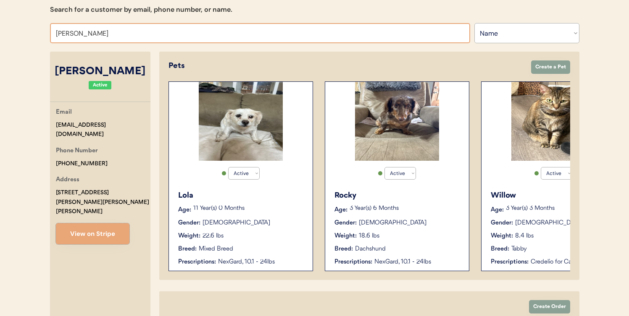
click at [218, 36] on input "[PERSON_NAME]" at bounding box center [260, 33] width 420 height 20
type input "[PERSON_NAME]"
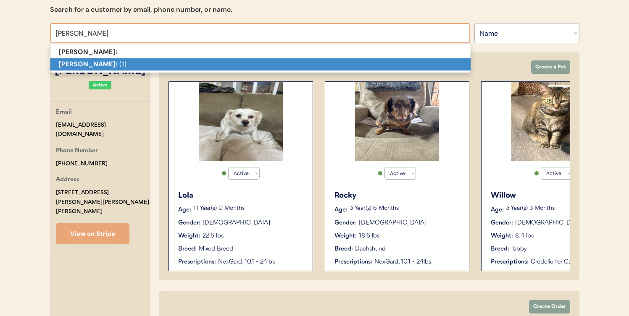
click at [203, 65] on p "[PERSON_NAME] t (1)" at bounding box center [260, 64] width 420 height 12
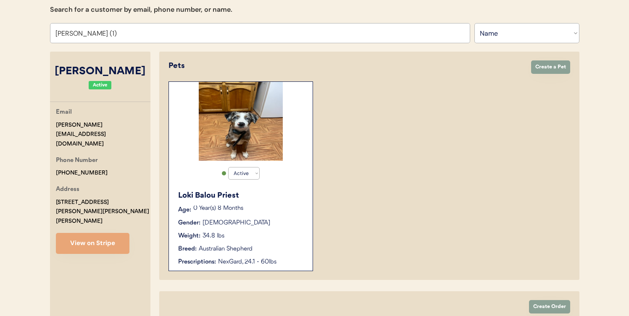
type input "[PERSON_NAME] (1)"
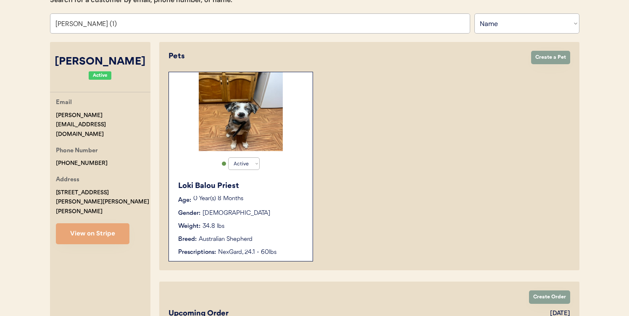
click at [326, 60] on div "Pets" at bounding box center [345, 56] width 354 height 11
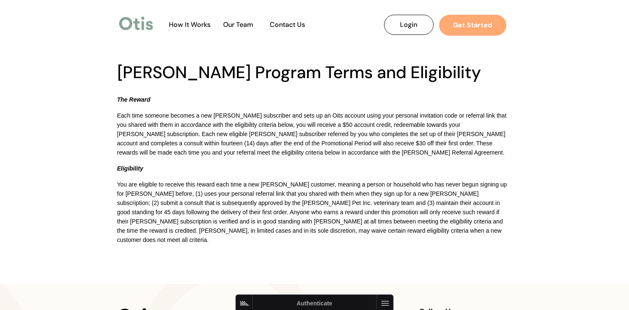
scroll to position [10, 0]
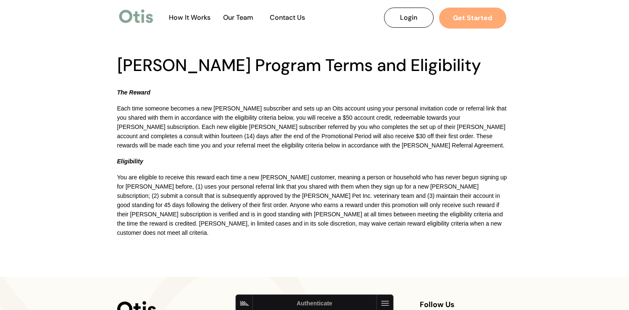
click at [95, 266] on div at bounding box center [314, 155] width 629 height 242
